Goal: Information Seeking & Learning: Learn about a topic

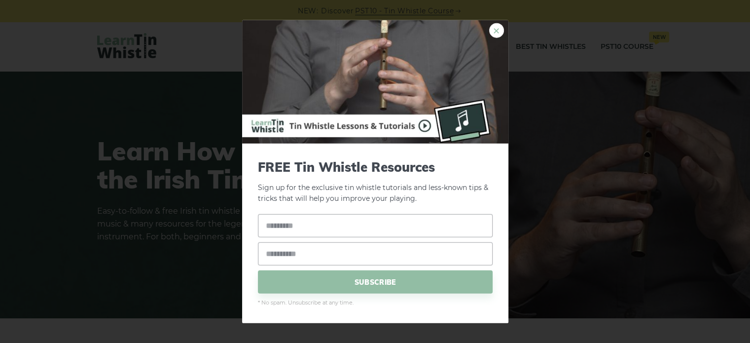
click at [499, 26] on link "×" at bounding box center [496, 30] width 15 height 15
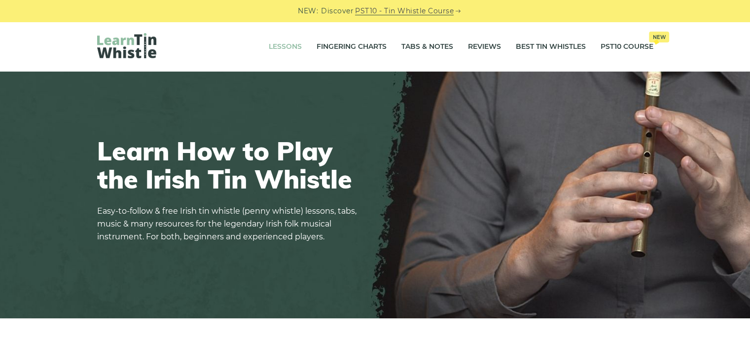
click at [287, 48] on link "Lessons" at bounding box center [285, 47] width 33 height 25
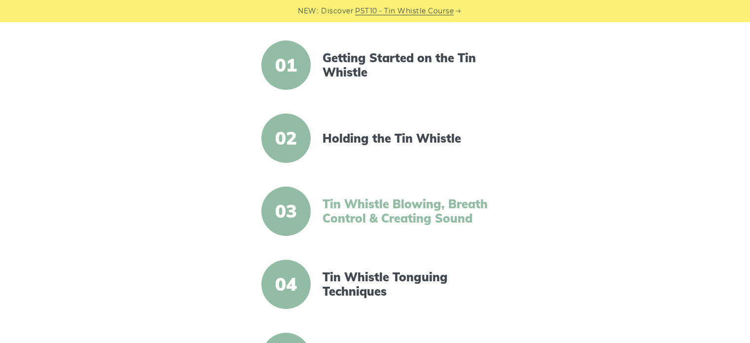
scroll to position [296, 0]
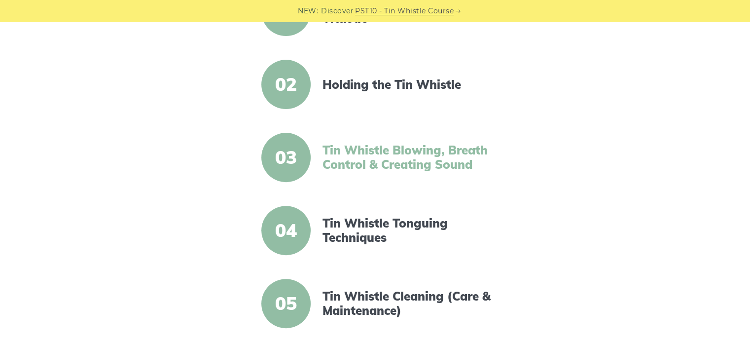
click at [368, 157] on link "Tin Whistle Blowing, Breath Control & Creating Sound" at bounding box center [407, 157] width 170 height 29
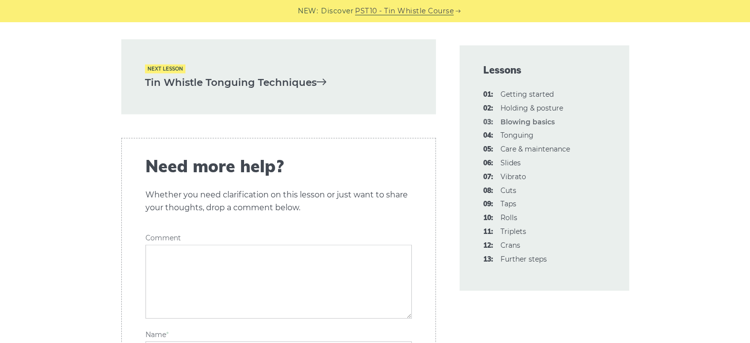
scroll to position [2119, 0]
click at [307, 92] on link "Tin Whistle Tonguing Techniques" at bounding box center [278, 84] width 267 height 16
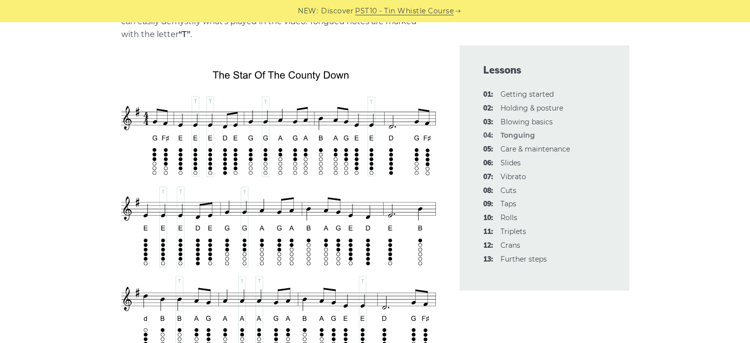
scroll to position [1676, 0]
